Goal: Book appointment/travel/reservation

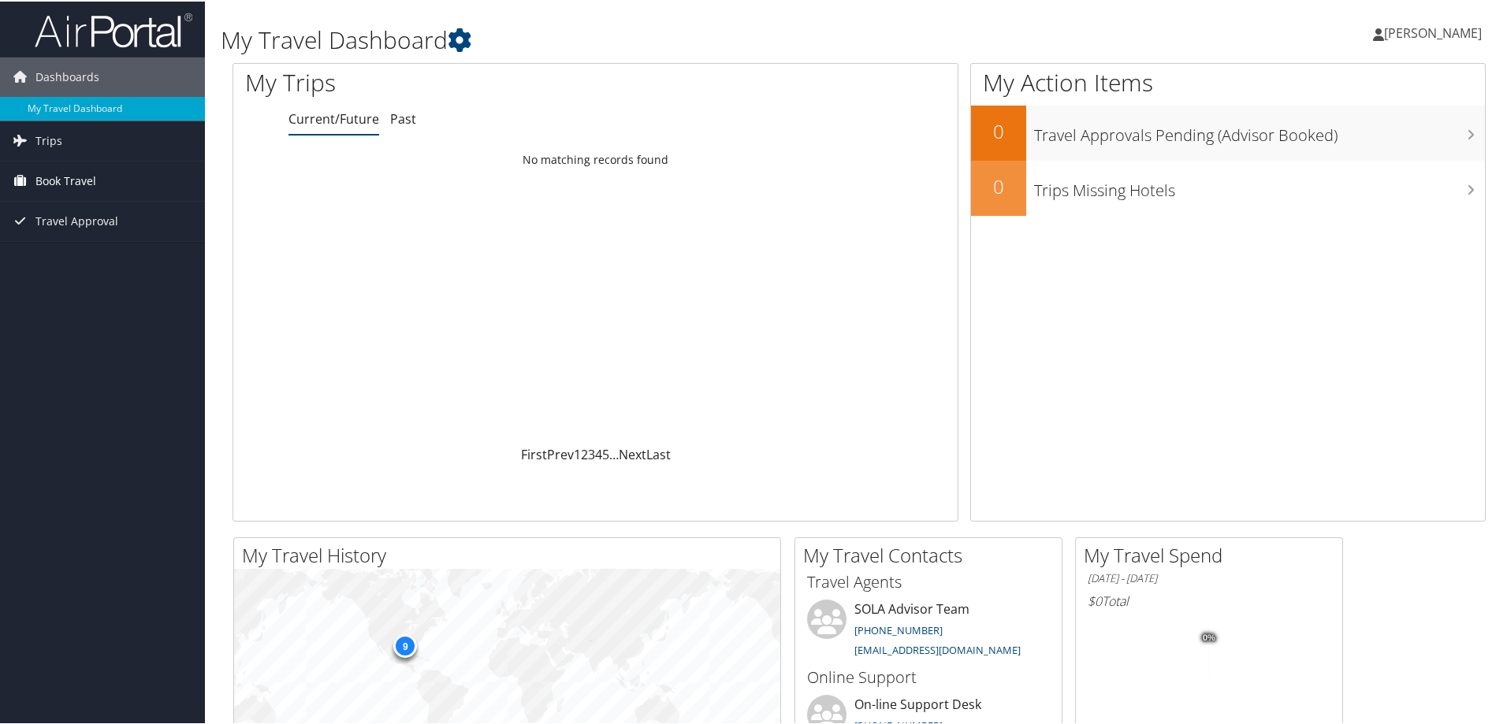
click at [76, 181] on span "Book Travel" at bounding box center [65, 179] width 61 height 39
click at [34, 239] on link "Book/Manage Online Trips" at bounding box center [102, 235] width 205 height 24
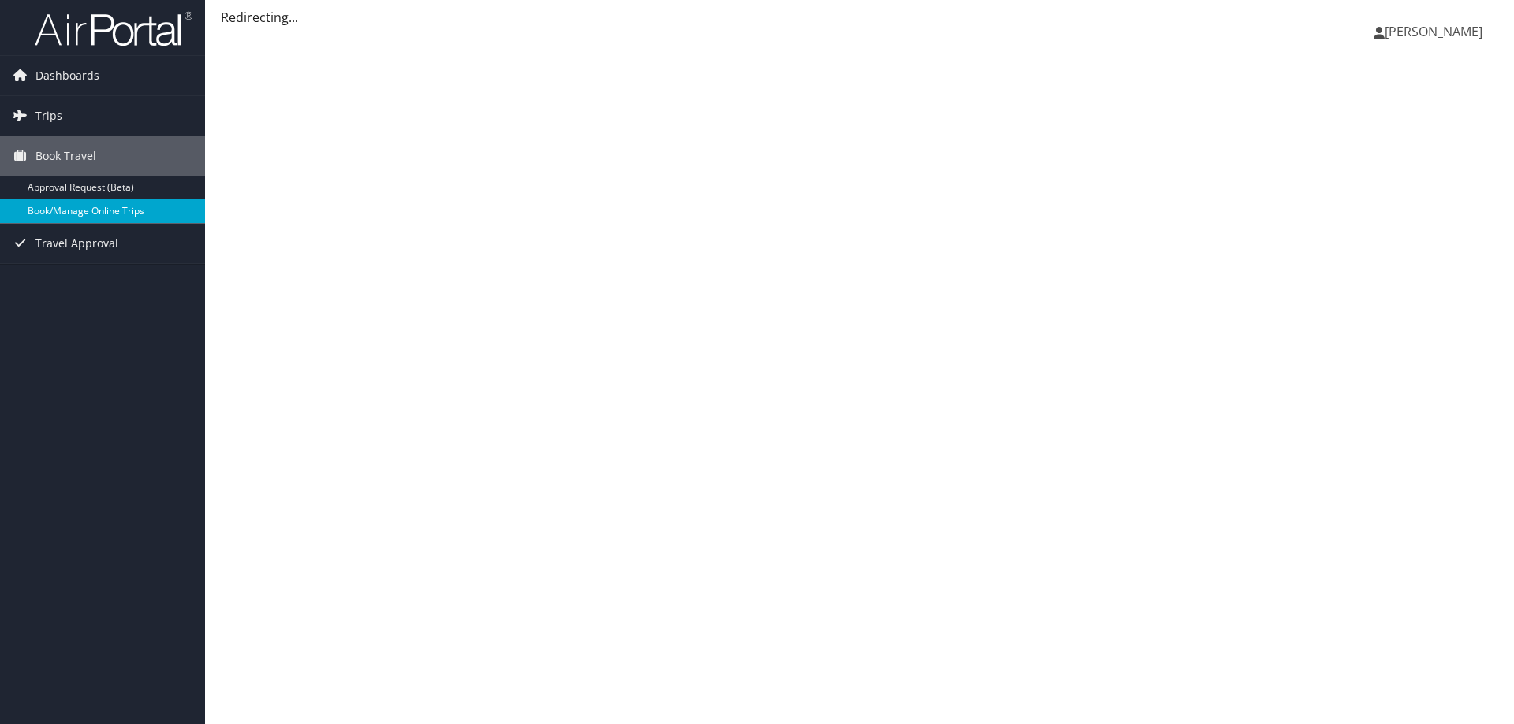
click at [102, 208] on link "Book/Manage Online Trips" at bounding box center [102, 211] width 205 height 24
